Goal: Obtain resource: Download file/media

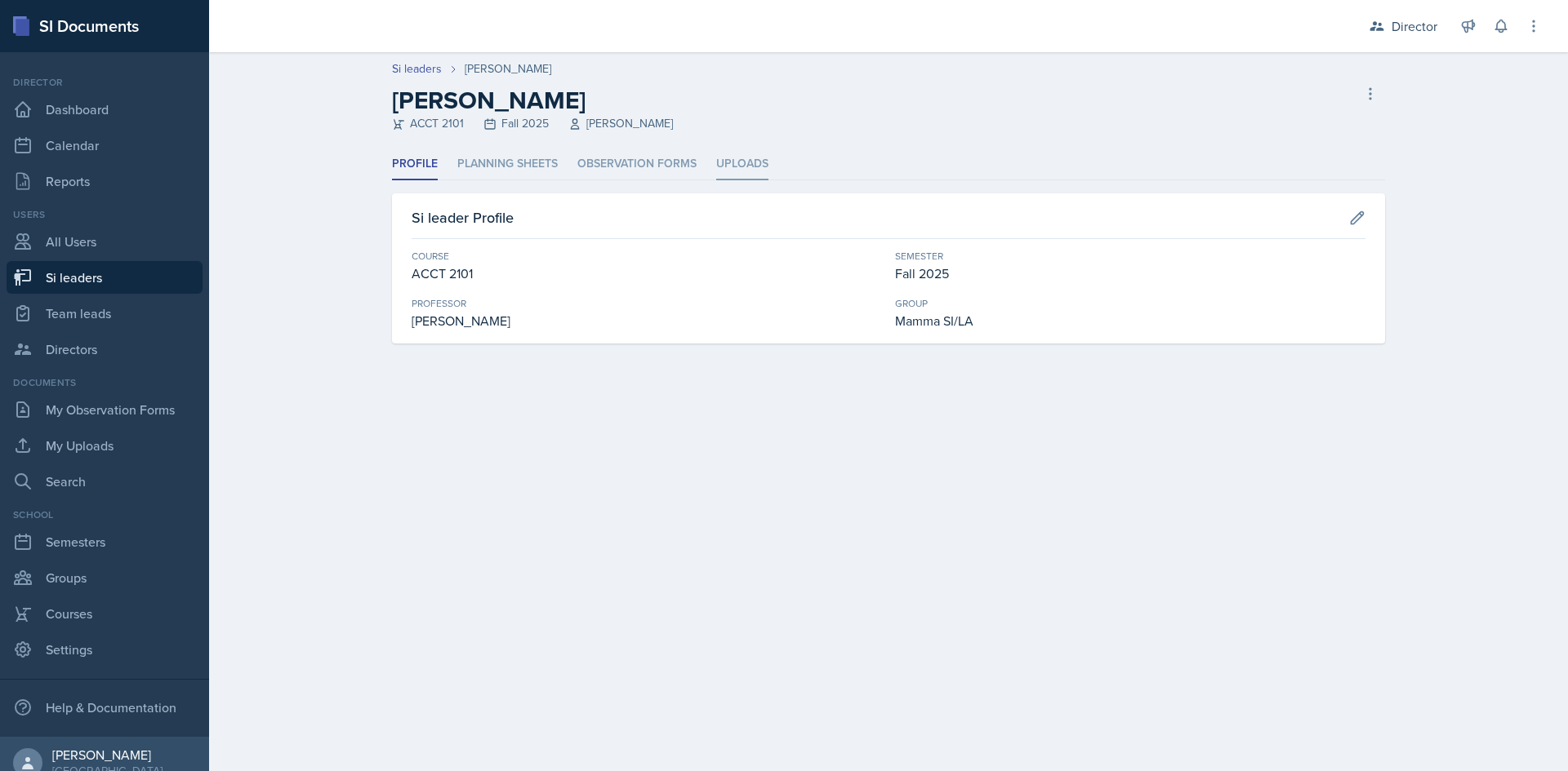
click at [731, 154] on li "Uploads" at bounding box center [743, 164] width 52 height 31
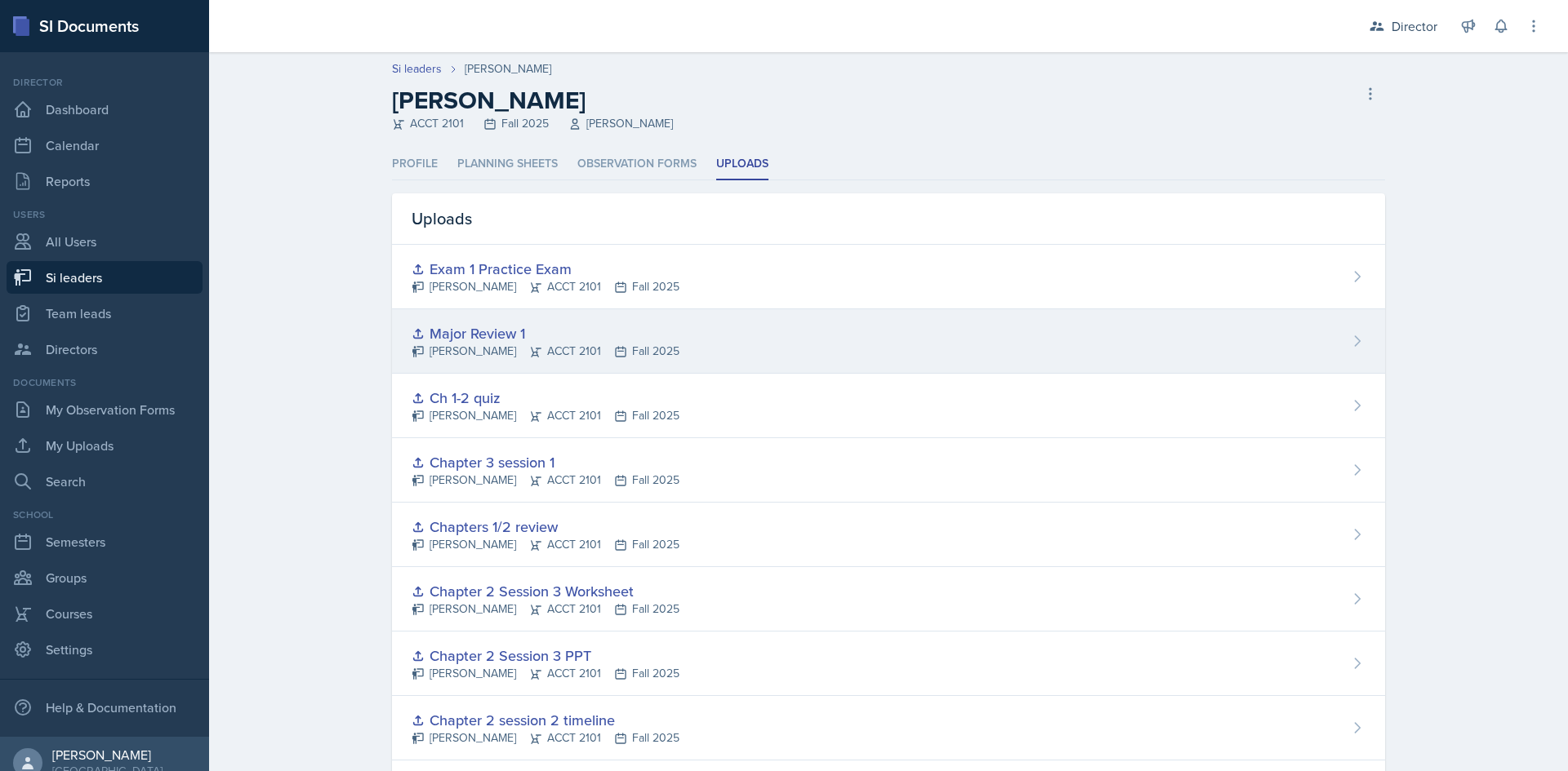
click at [581, 339] on div "Major Review 1" at bounding box center [545, 333] width 268 height 22
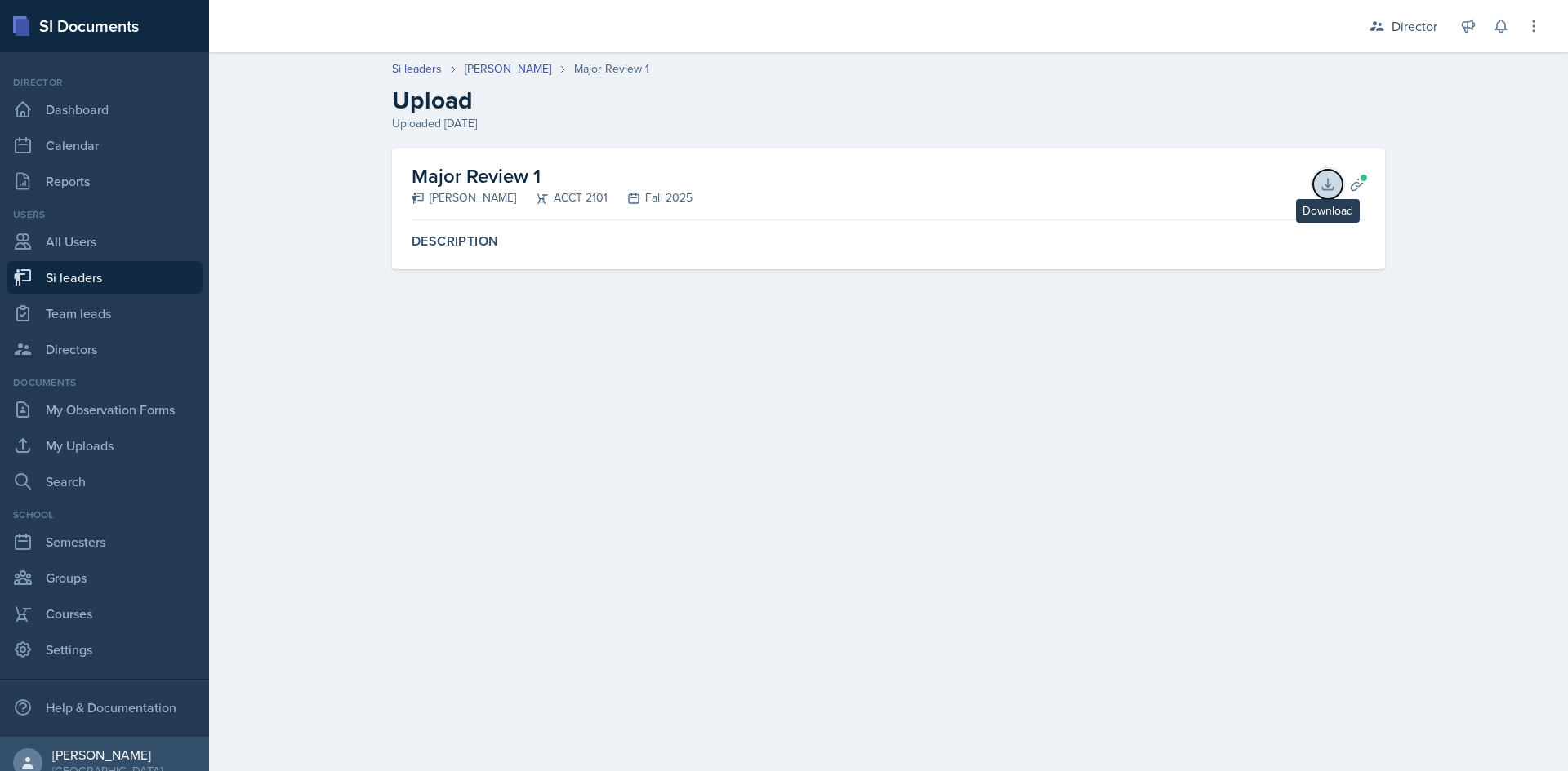
click at [1329, 184] on icon at bounding box center [1328, 184] width 11 height 11
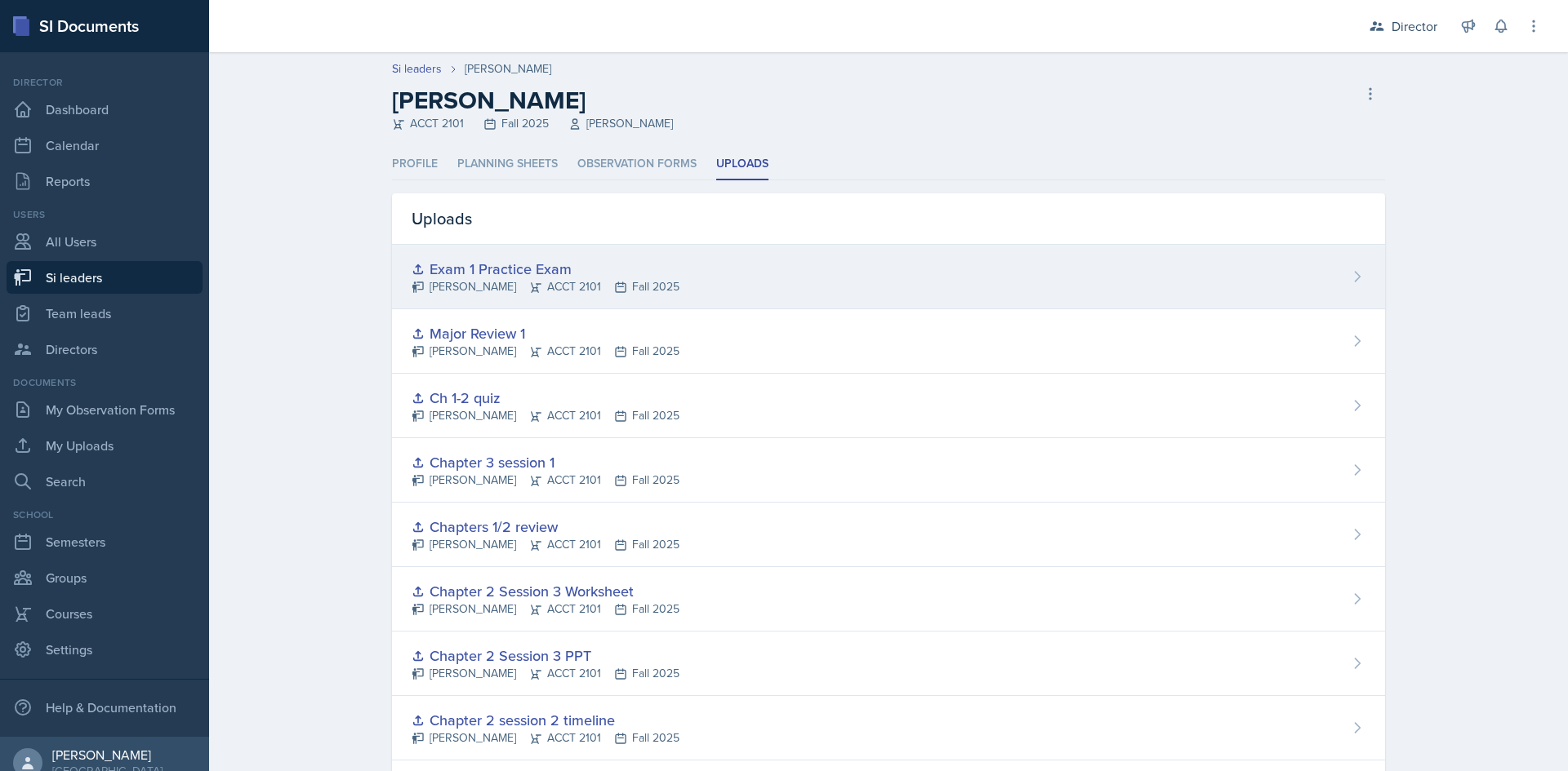
click at [587, 279] on div "[PERSON_NAME] ACCT 2101 Fall 2025" at bounding box center [545, 286] width 268 height 17
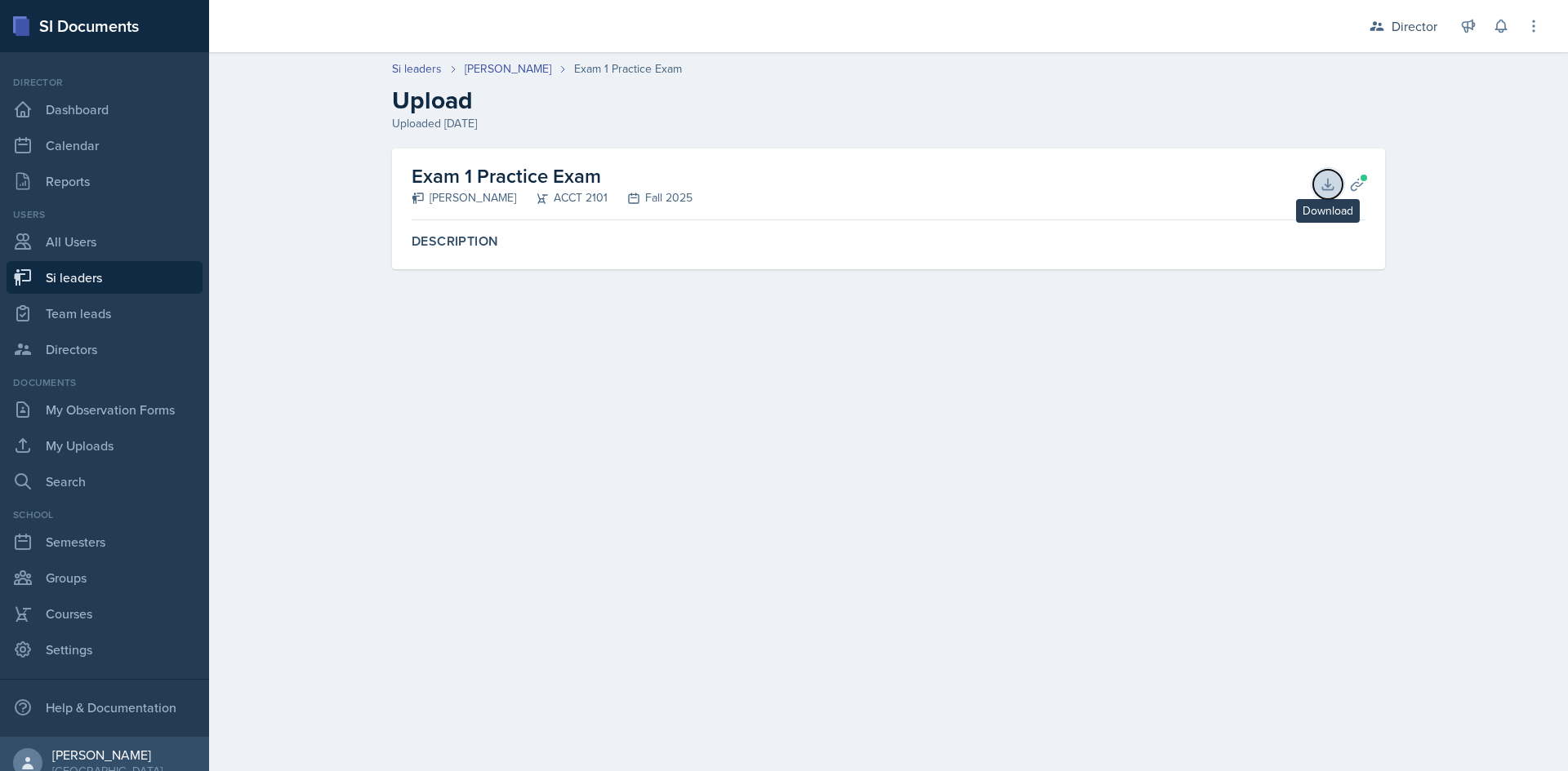
click at [1330, 182] on icon at bounding box center [1328, 184] width 16 height 16
